Goal: Transaction & Acquisition: Purchase product/service

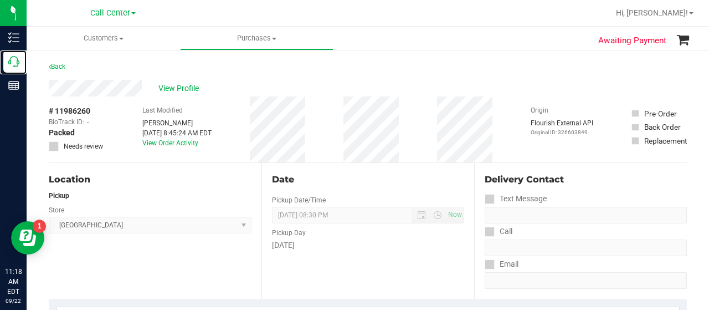
scroll to position [176, 0]
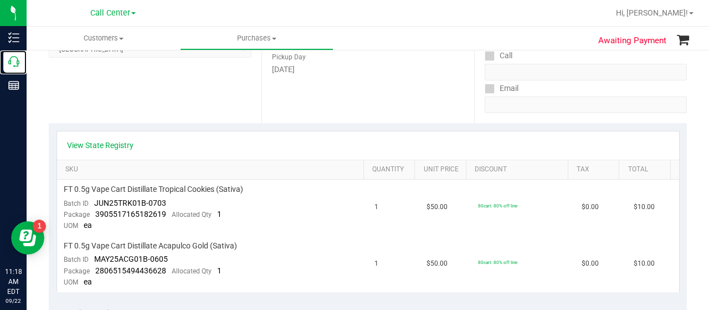
click at [18, 60] on icon at bounding box center [13, 61] width 11 height 11
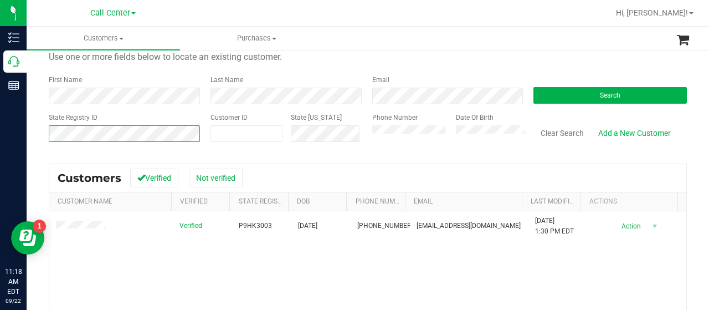
scroll to position [38, 0]
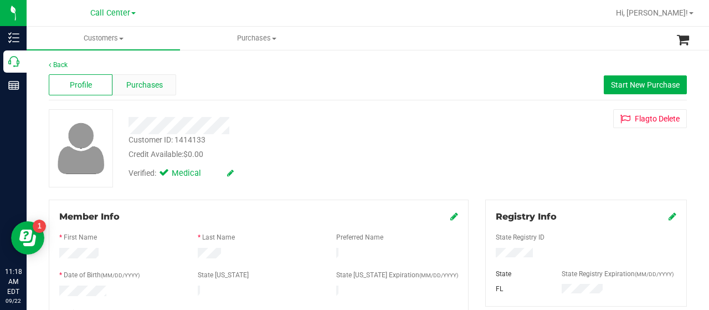
click at [149, 84] on span "Purchases" at bounding box center [144, 85] width 37 height 12
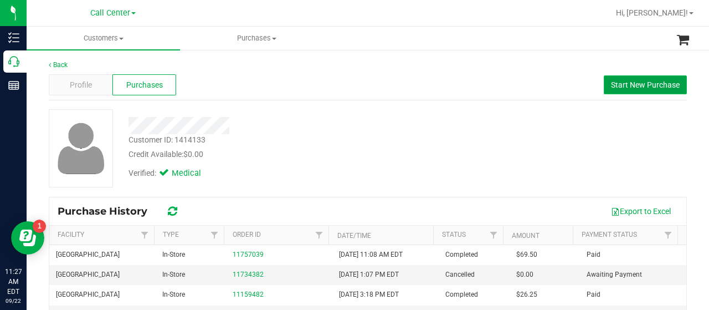
click at [612, 88] on span "Start New Purchase" at bounding box center [645, 84] width 69 height 9
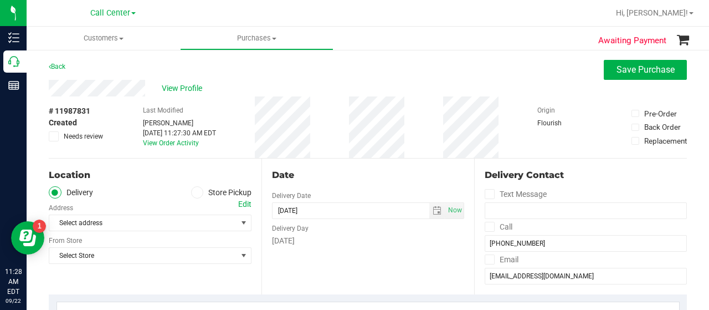
click at [194, 192] on icon at bounding box center [197, 192] width 7 height 0
click at [0, 0] on input "Store Pickup" at bounding box center [0, 0] width 0 height 0
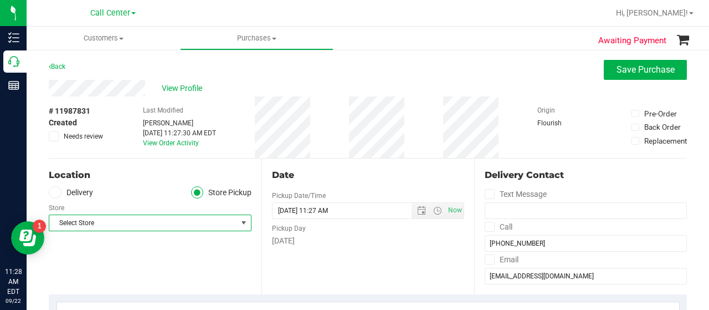
click at [237, 224] on span "select" at bounding box center [244, 223] width 14 height 16
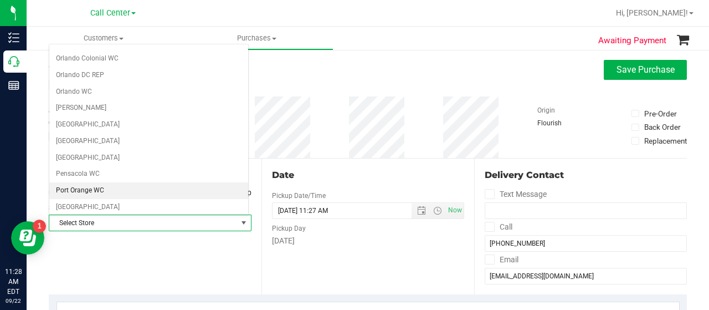
scroll to position [522, 0]
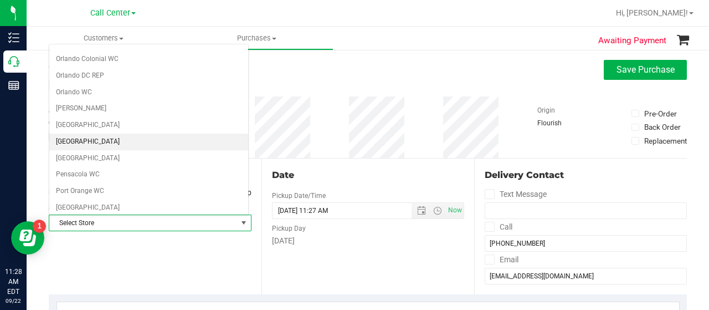
click at [142, 134] on li "[GEOGRAPHIC_DATA]" at bounding box center [148, 142] width 199 height 17
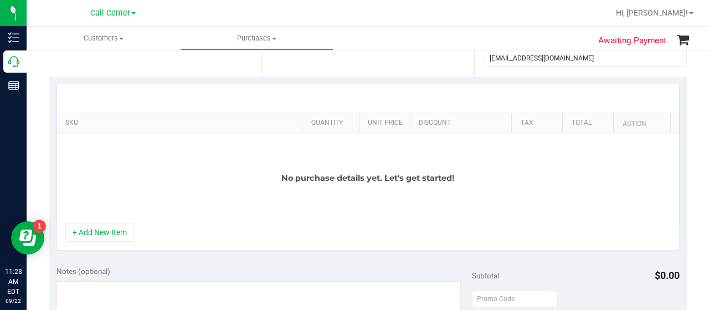
scroll to position [218, 0]
click at [88, 236] on button "+ Add New Item" at bounding box center [99, 231] width 69 height 19
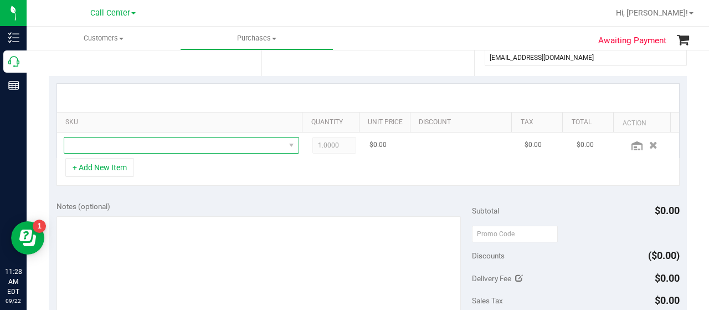
click at [152, 147] on span "NO DATA FOUND" at bounding box center [174, 145] width 221 height 16
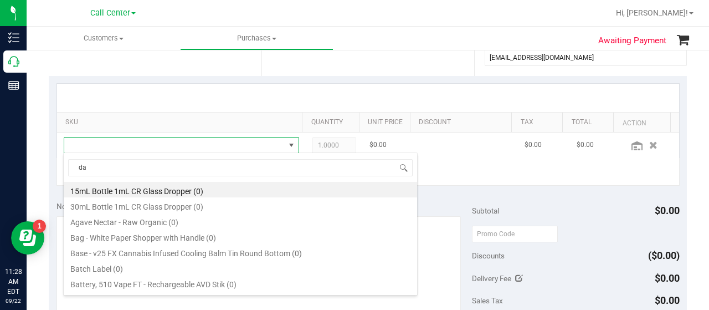
scroll to position [16, 223]
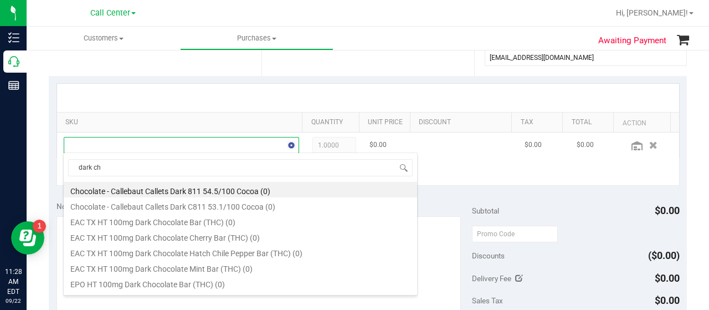
type input "dark cho"
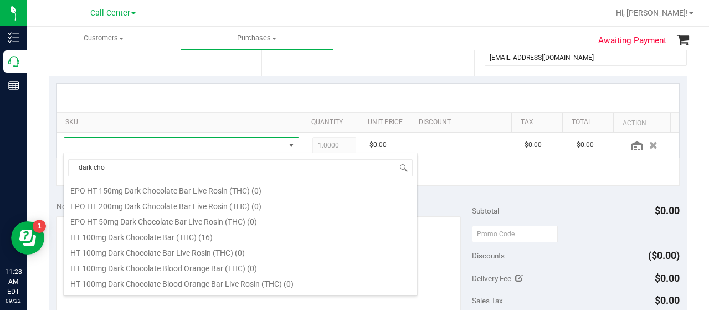
scroll to position [94, 0]
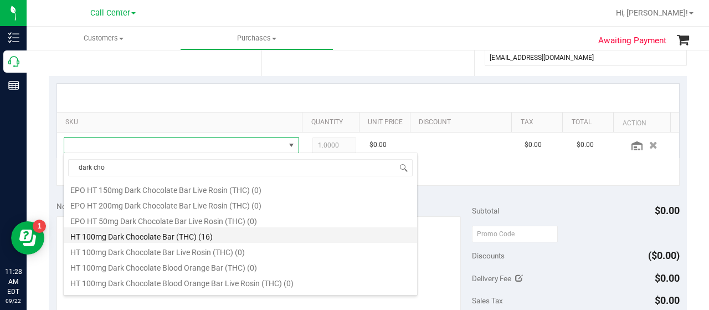
click at [180, 239] on li "HT 100mg Dark Chocolate Bar (THC) (16)" at bounding box center [241, 235] width 354 height 16
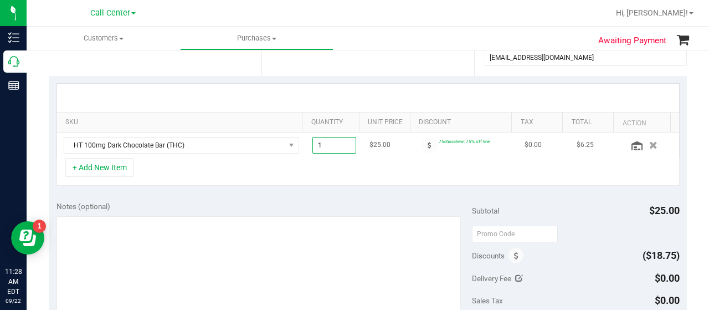
click at [335, 143] on span "1.00 1" at bounding box center [335, 145] width 44 height 17
type input "3"
type input "3.00"
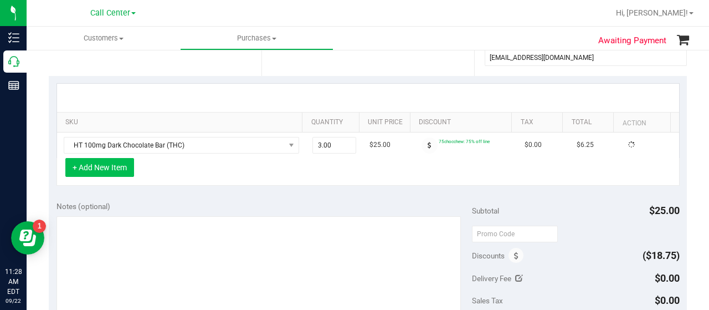
click at [111, 162] on button "+ Add New Item" at bounding box center [99, 167] width 69 height 19
click at [150, 167] on div "+ Add New Item" at bounding box center [368, 172] width 623 height 28
click at [123, 166] on button "+ Add New Item" at bounding box center [99, 167] width 69 height 19
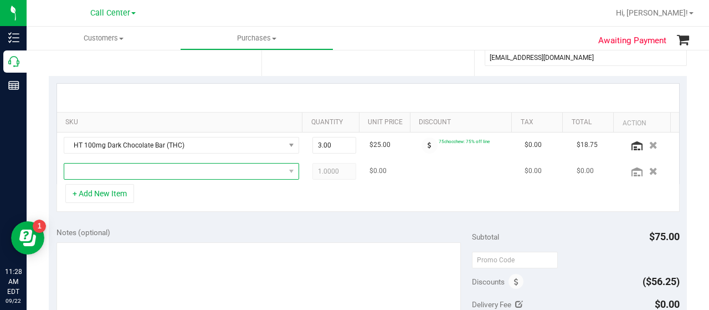
click at [145, 169] on span "NO DATA FOUND" at bounding box center [174, 171] width 221 height 16
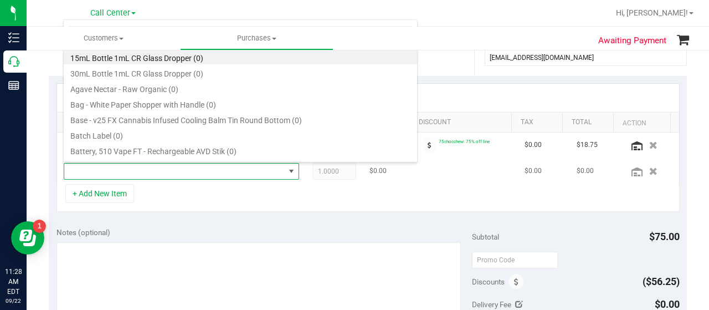
scroll to position [16, 223]
type input "mint"
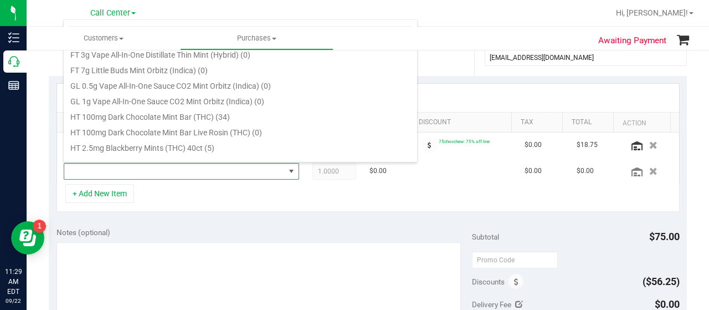
scroll to position [361, 0]
click at [229, 117] on li "HT 100mg Dark Chocolate Mint Bar (THC) (34)" at bounding box center [241, 115] width 354 height 16
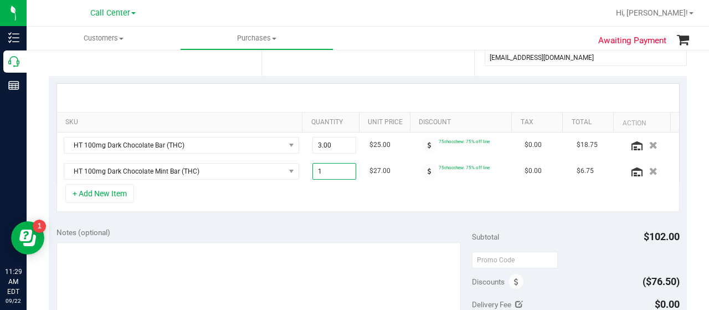
click at [336, 169] on span "1.00 1" at bounding box center [335, 171] width 44 height 17
type input "3"
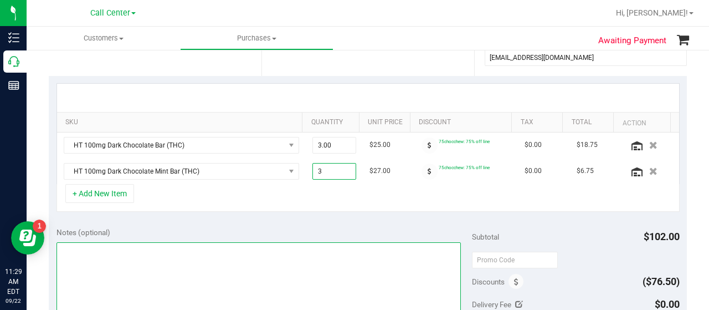
type input "3.00"
click at [299, 256] on textarea at bounding box center [259, 295] width 405 height 106
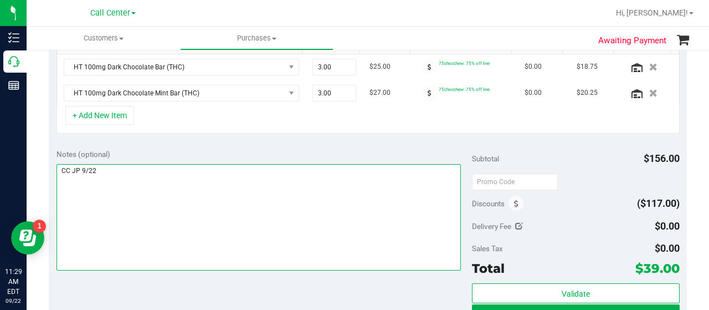
scroll to position [296, 0]
click at [248, 210] on textarea at bounding box center [259, 218] width 405 height 106
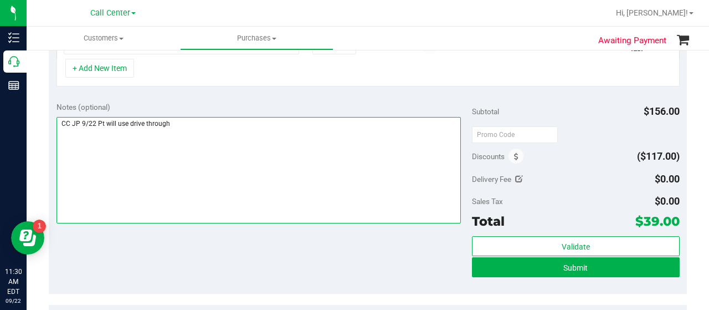
scroll to position [344, 0]
type textarea "CC JP 9/22 Pt will use drive through"
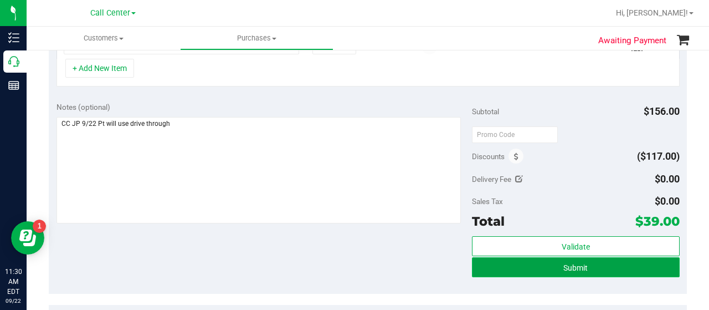
click at [539, 262] on button "Submit" at bounding box center [576, 267] width 208 height 20
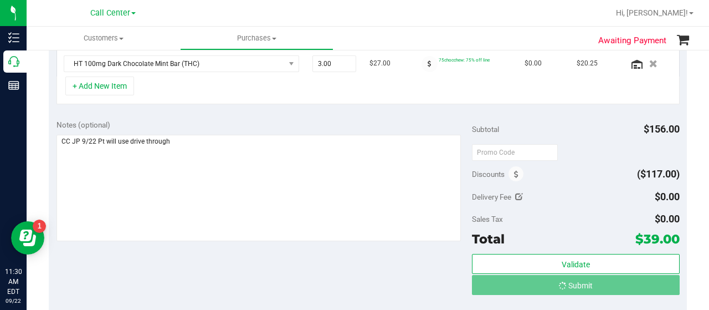
scroll to position [309, 0]
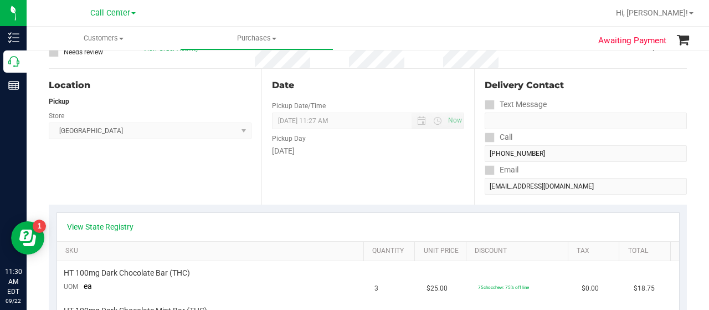
scroll to position [75, 0]
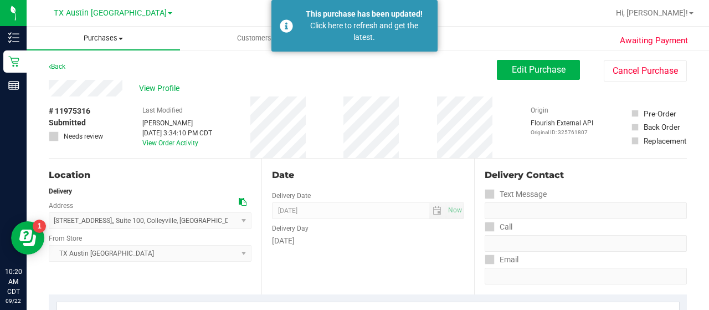
scroll to position [194, 0]
